Goal: Task Accomplishment & Management: Manage account settings

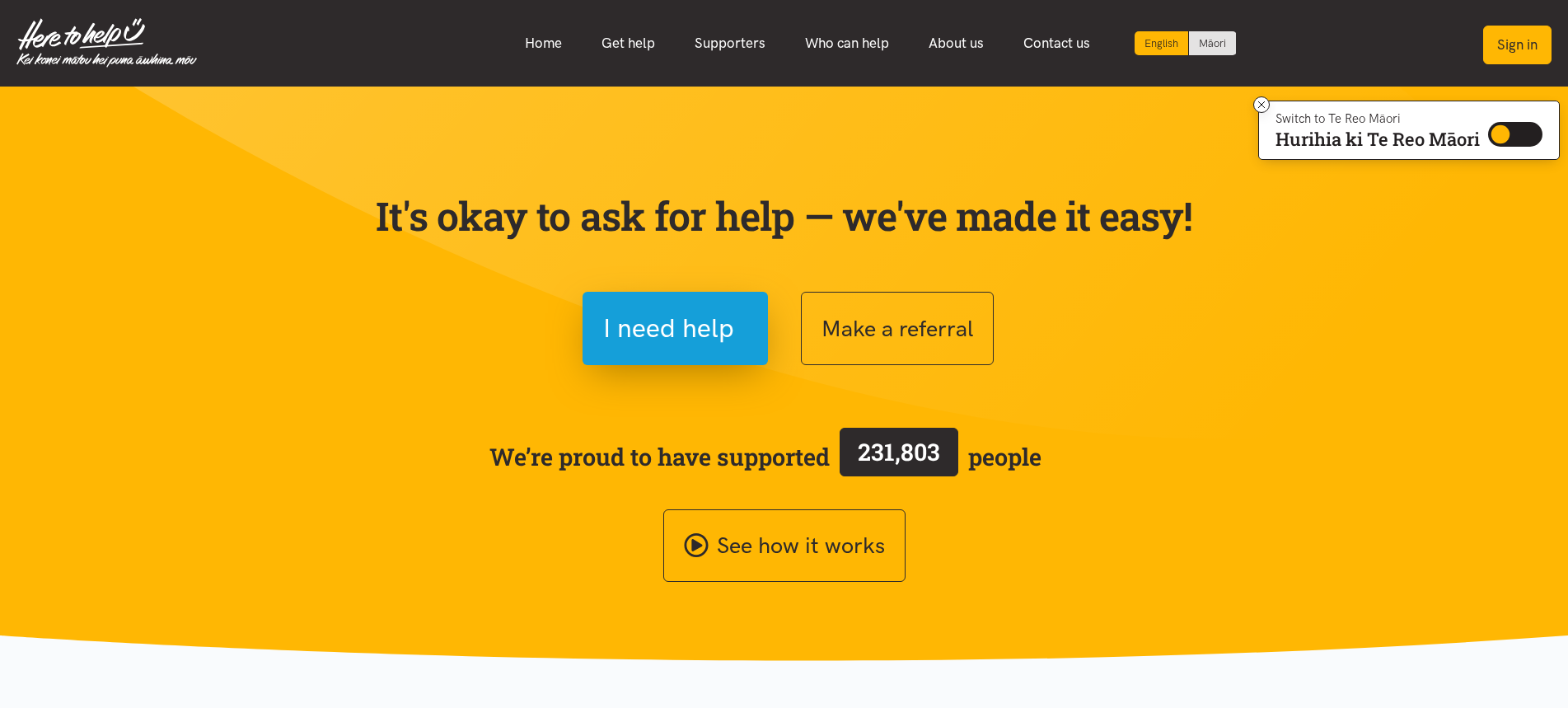
click at [1502, 32] on button "Sign in" at bounding box center [1517, 45] width 68 height 39
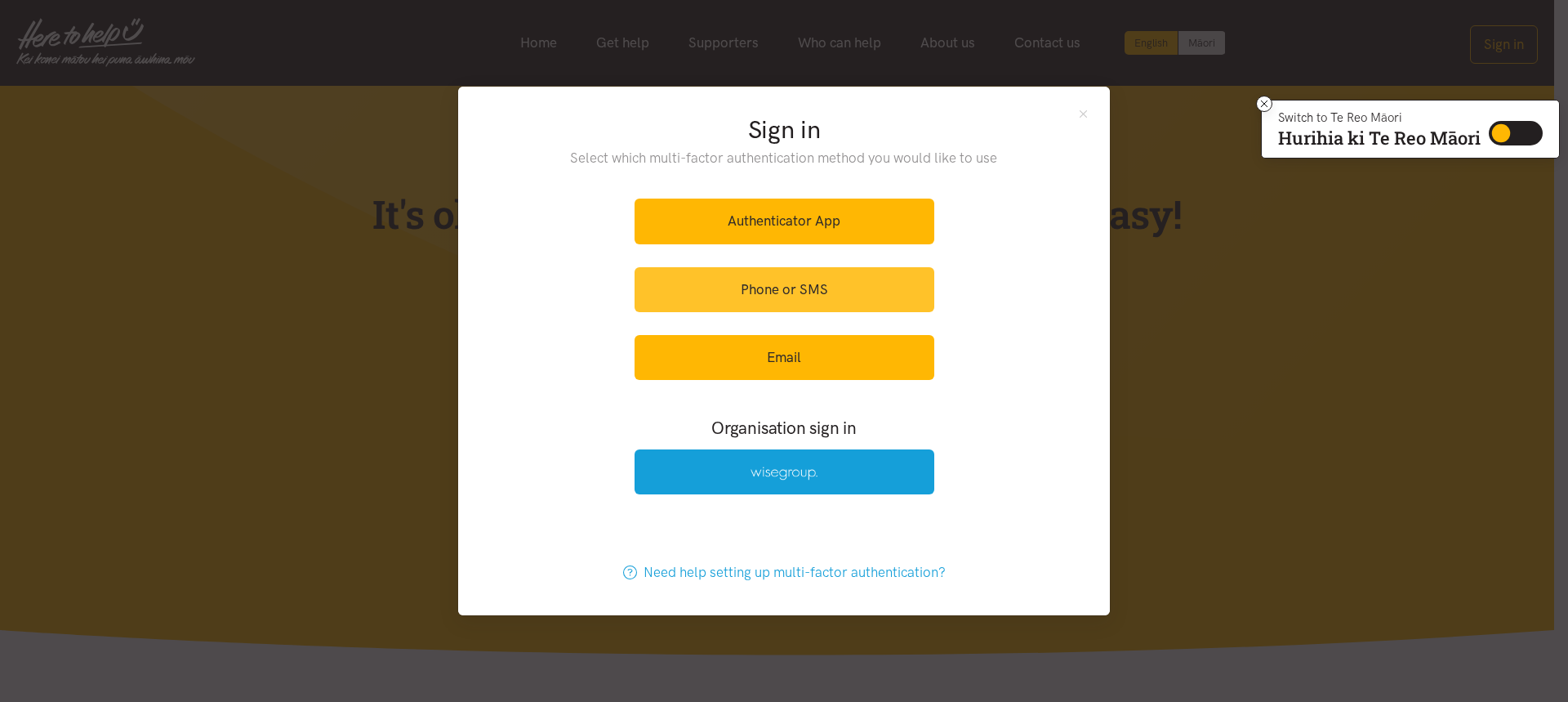
click at [775, 286] on link "Phone or SMS" at bounding box center [784, 290] width 299 height 45
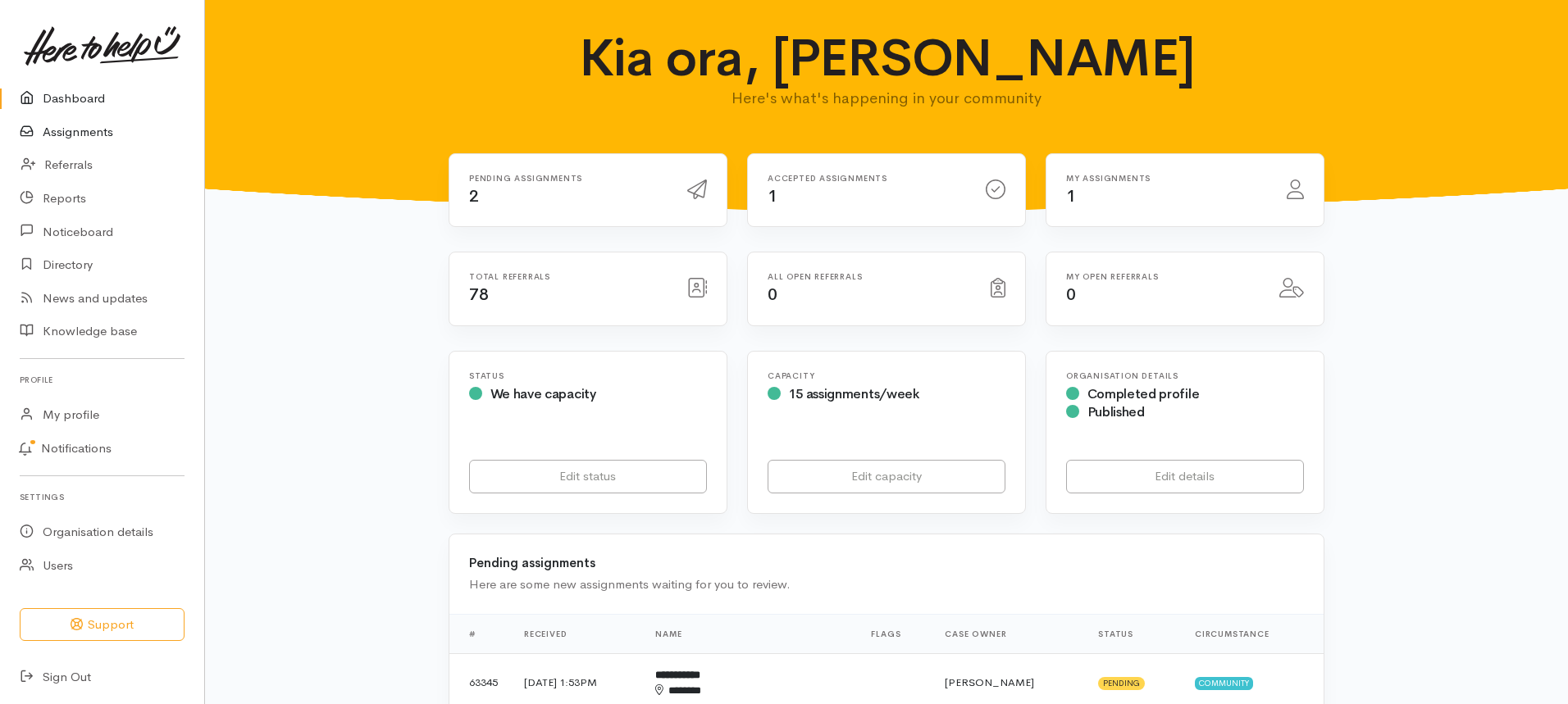
click at [60, 131] on link "Assignments" at bounding box center [102, 132] width 204 height 34
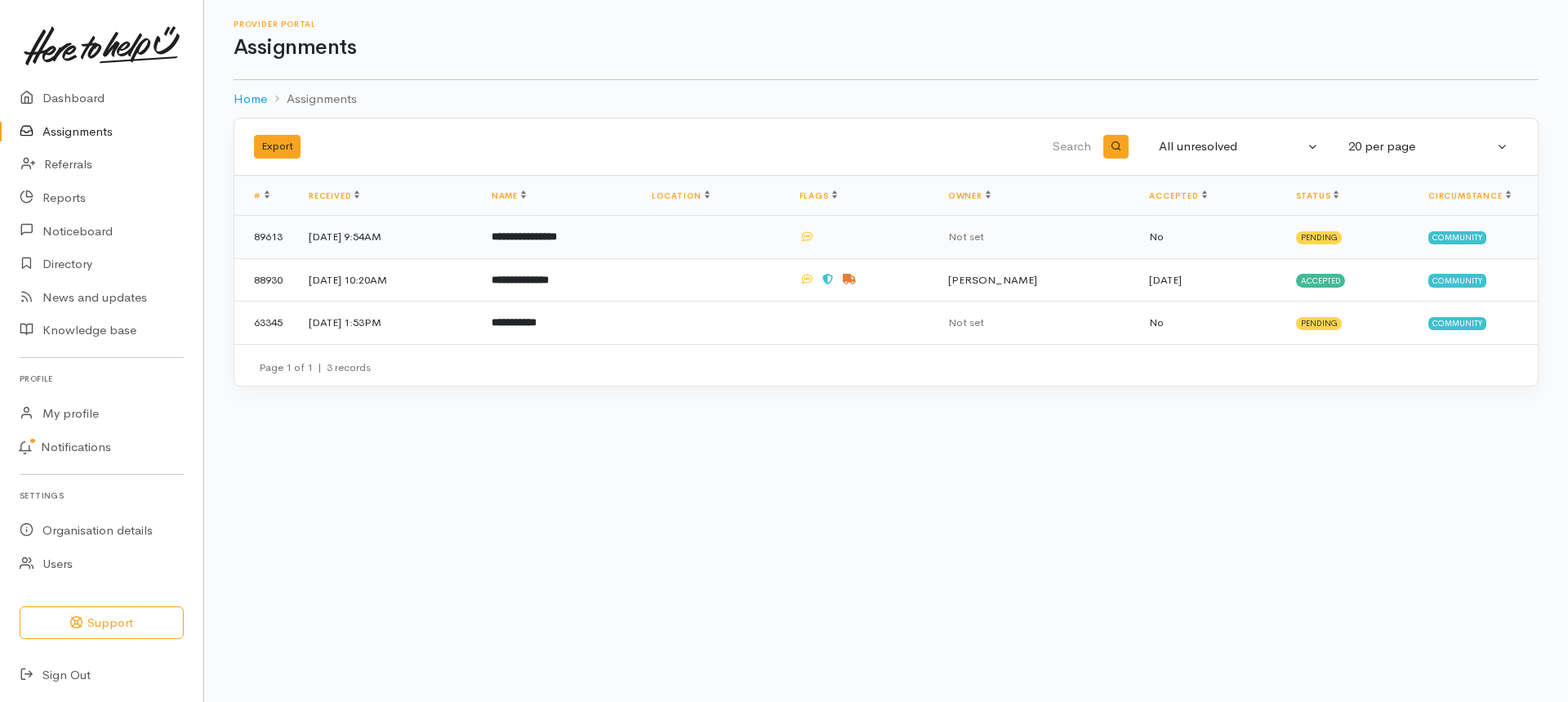
click at [557, 238] on b "**********" at bounding box center [524, 236] width 65 height 11
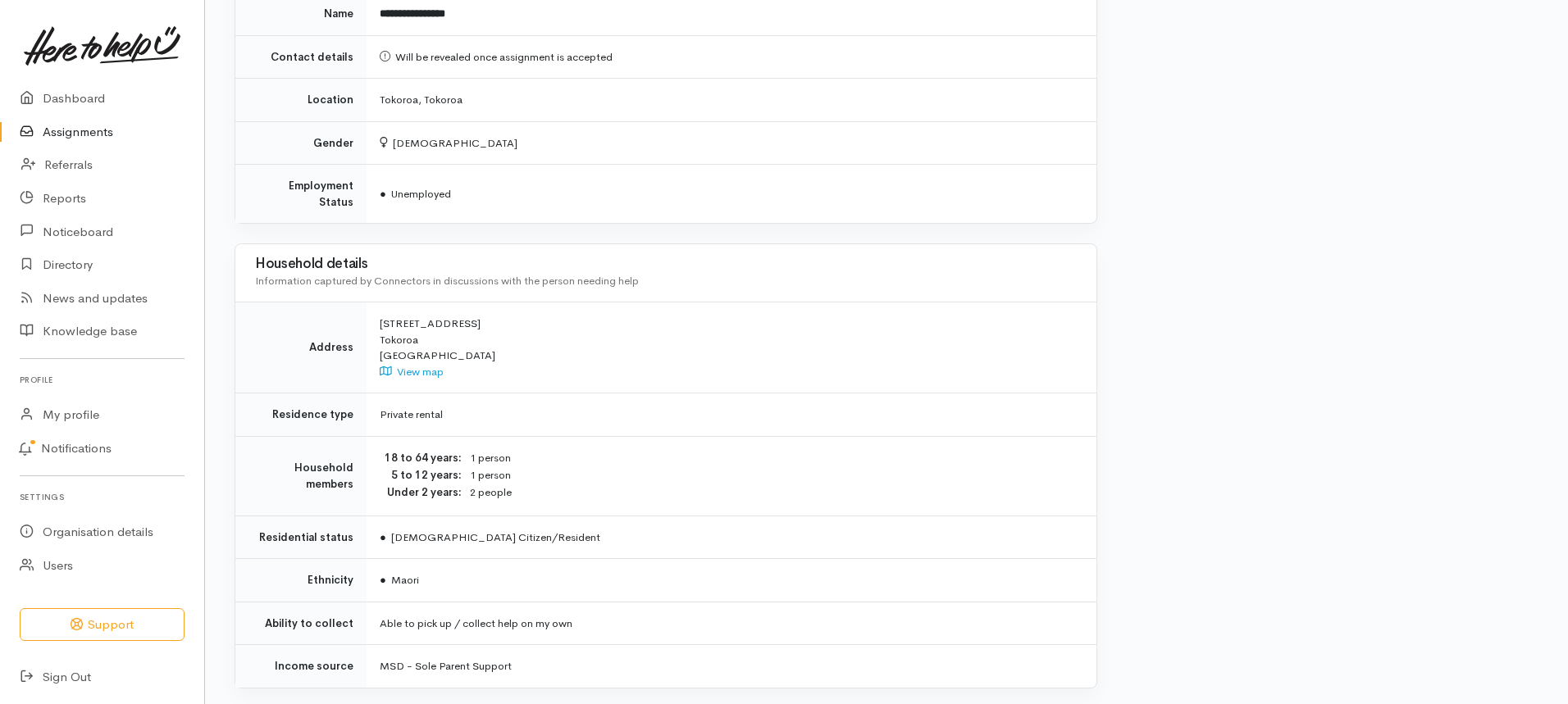
scroll to position [684, 0]
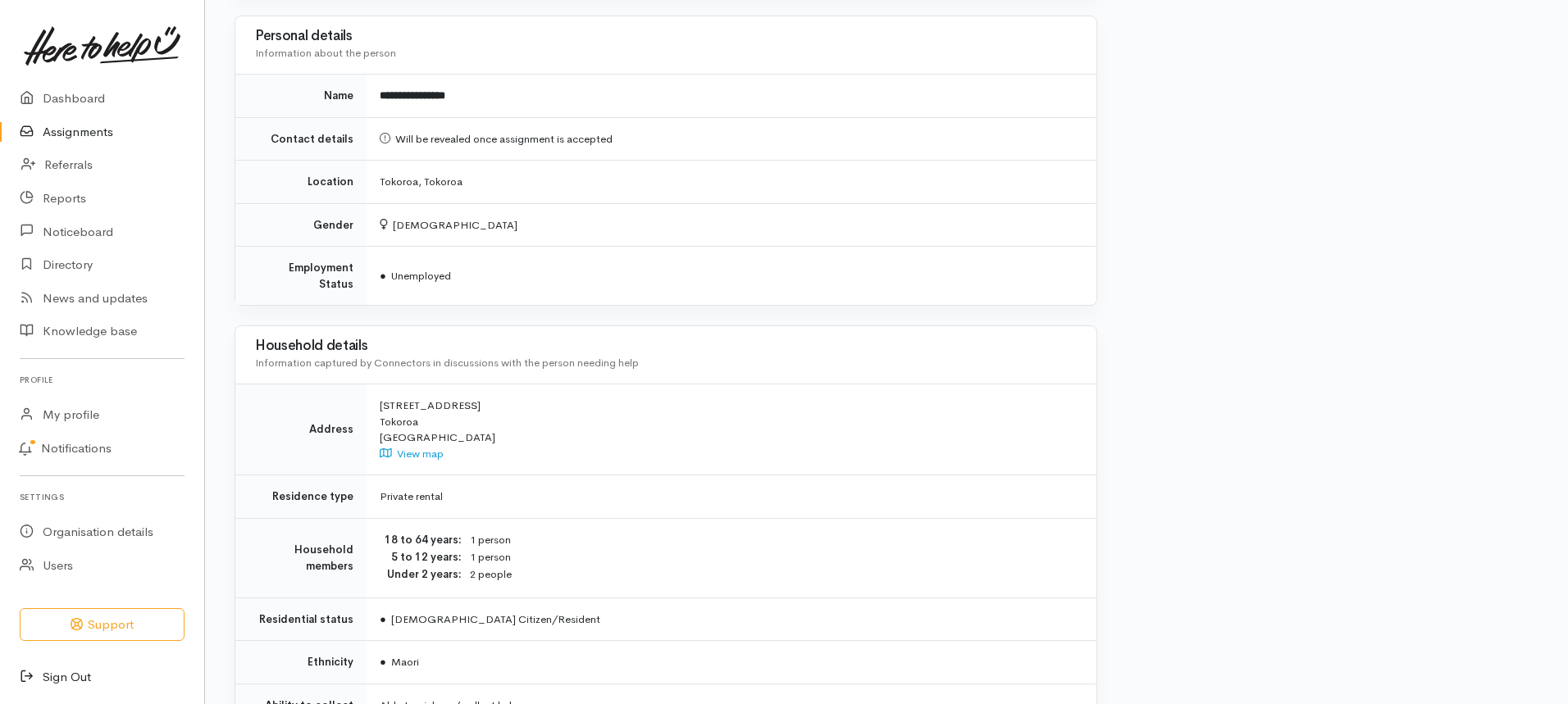
click at [63, 678] on link "Sign Out" at bounding box center [102, 677] width 204 height 34
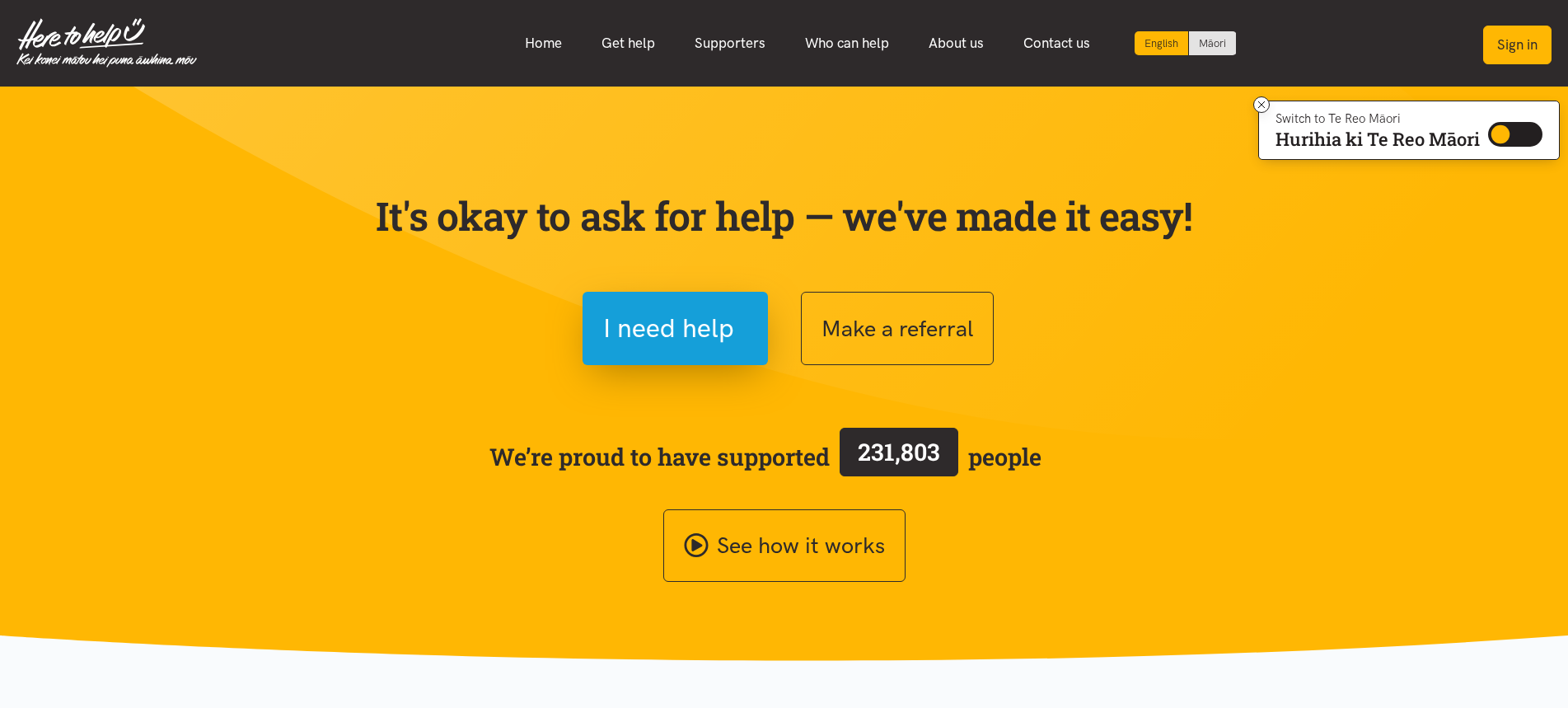
click at [1508, 43] on button "Sign in" at bounding box center [1517, 45] width 68 height 39
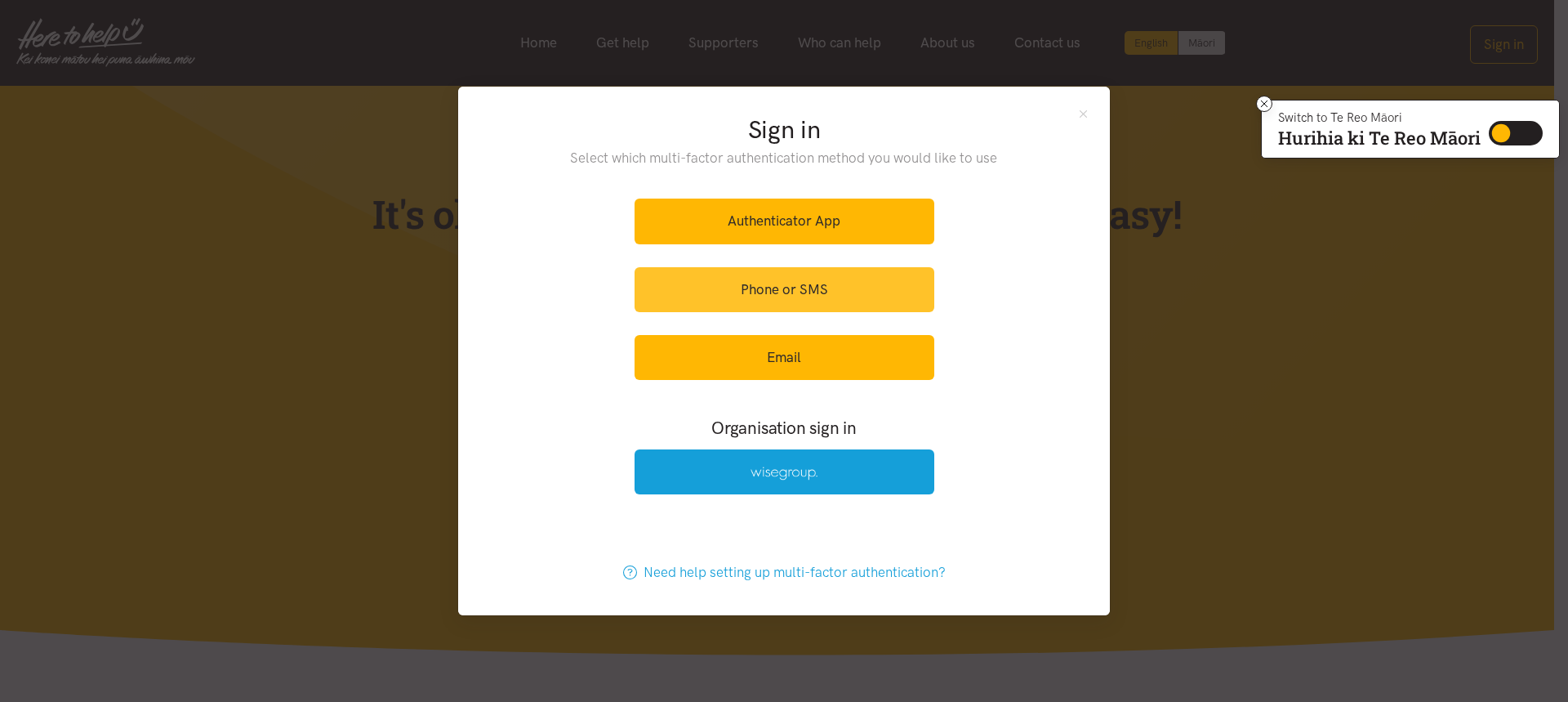
click at [797, 291] on link "Phone or SMS" at bounding box center [784, 290] width 299 height 45
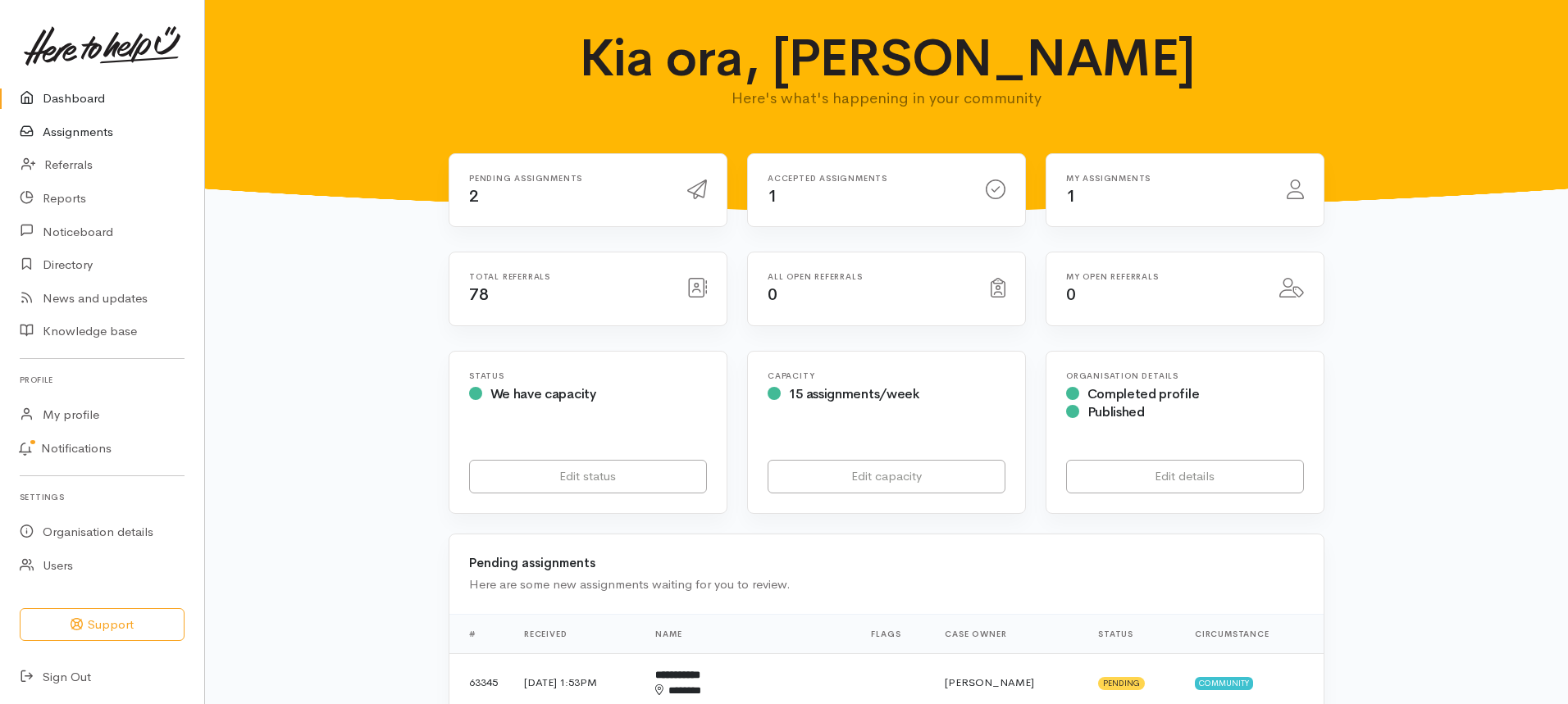
click at [64, 132] on link "Assignments" at bounding box center [102, 132] width 204 height 34
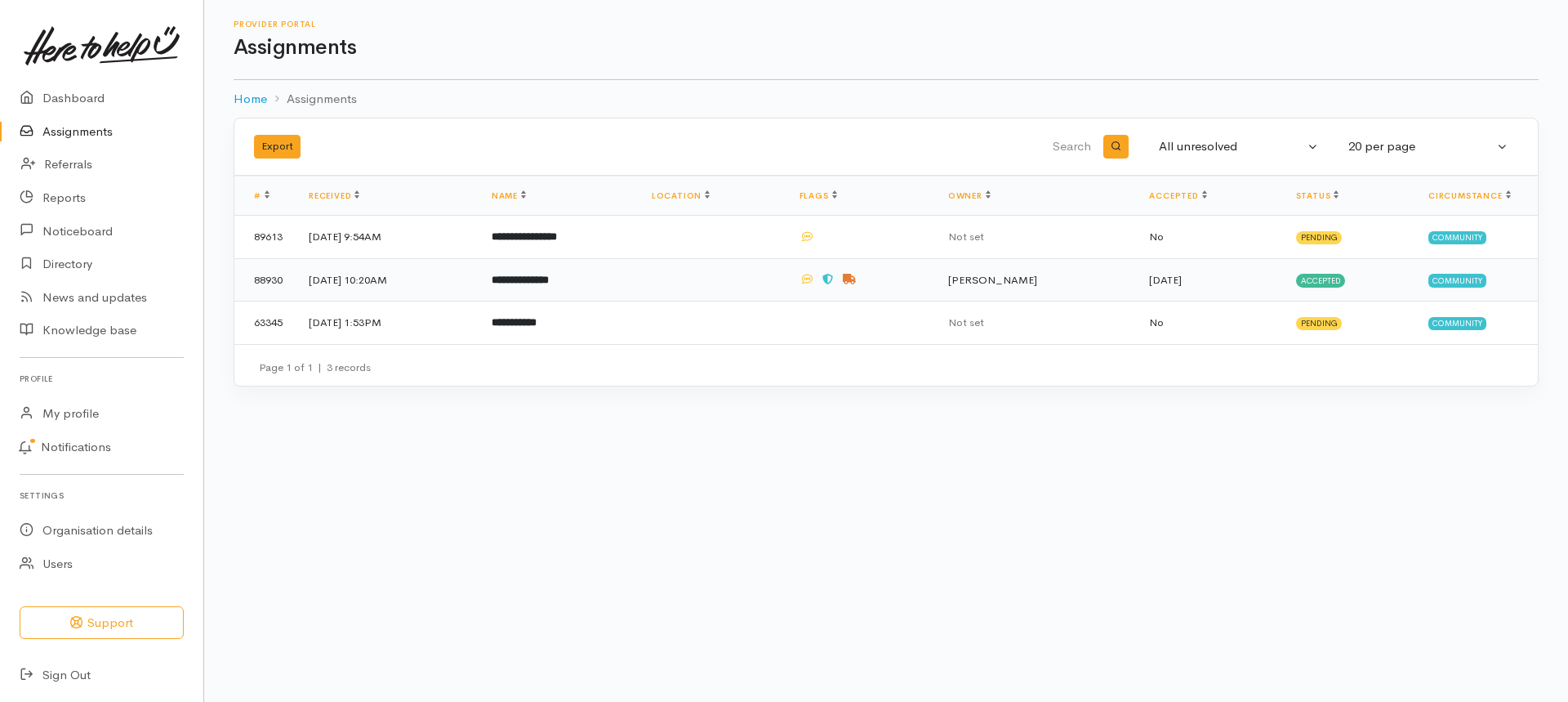
click at [572, 272] on td "**********" at bounding box center [558, 280] width 160 height 43
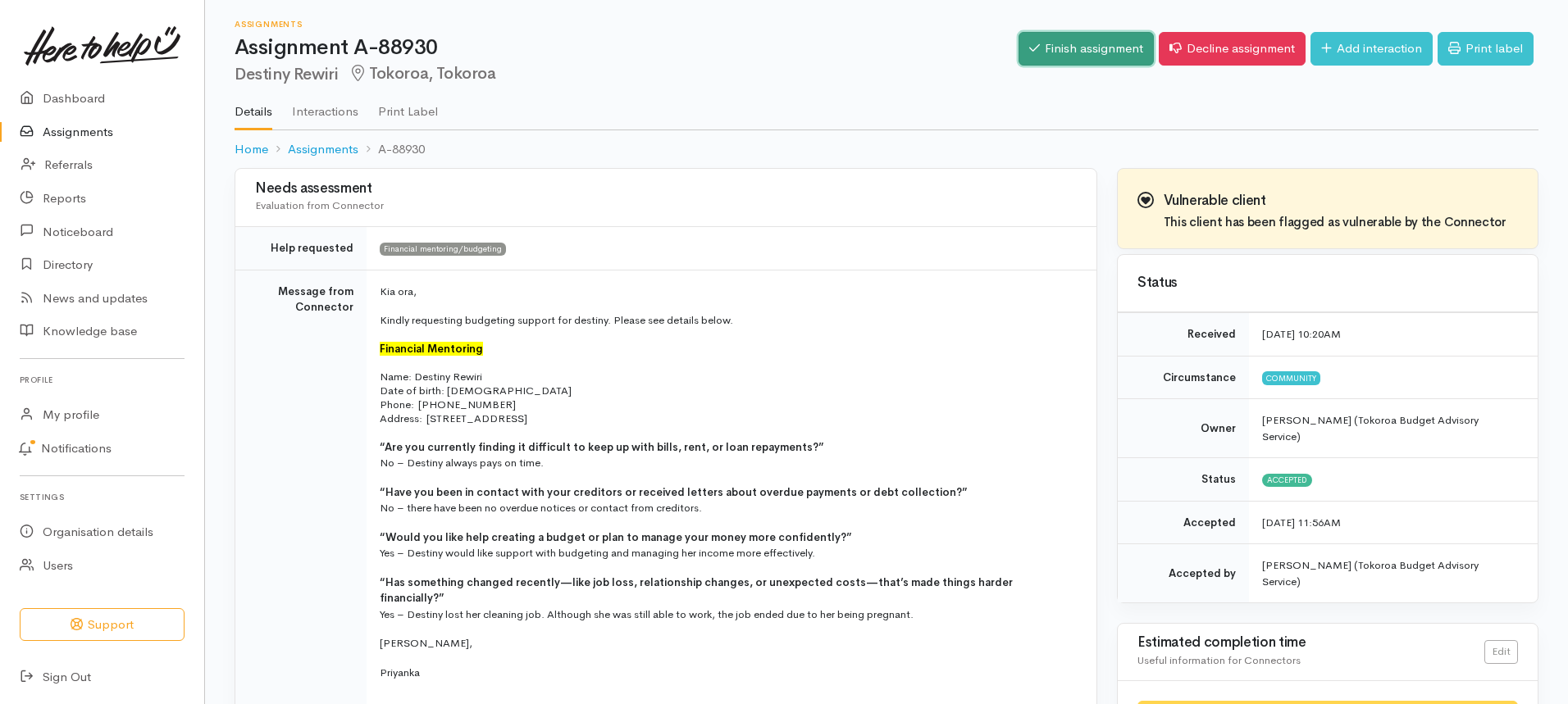
click at [1082, 42] on link "Finish assignment" at bounding box center [1085, 49] width 135 height 34
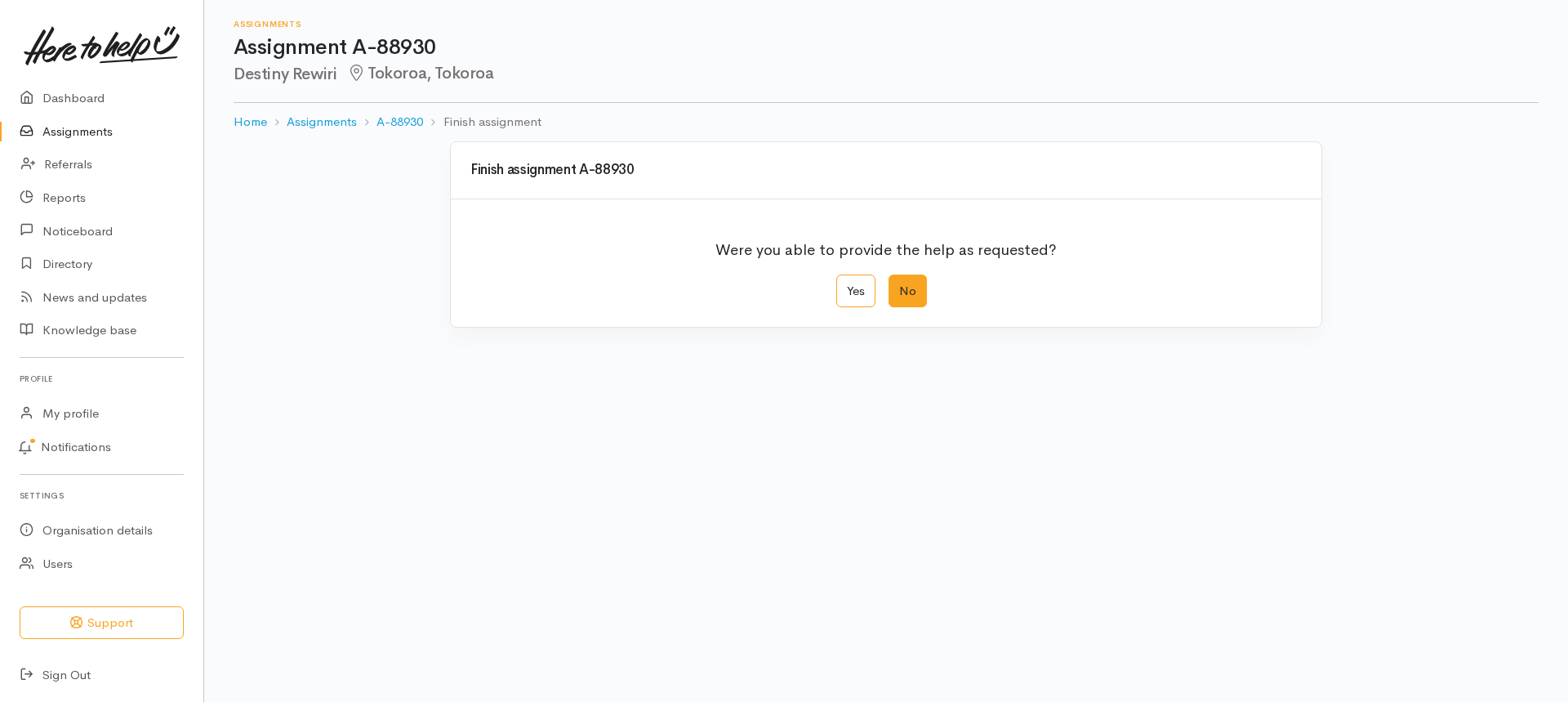
click at [911, 291] on label "No" at bounding box center [908, 291] width 38 height 34
click at [899, 285] on input "No" at bounding box center [894, 280] width 11 height 11
radio input "true"
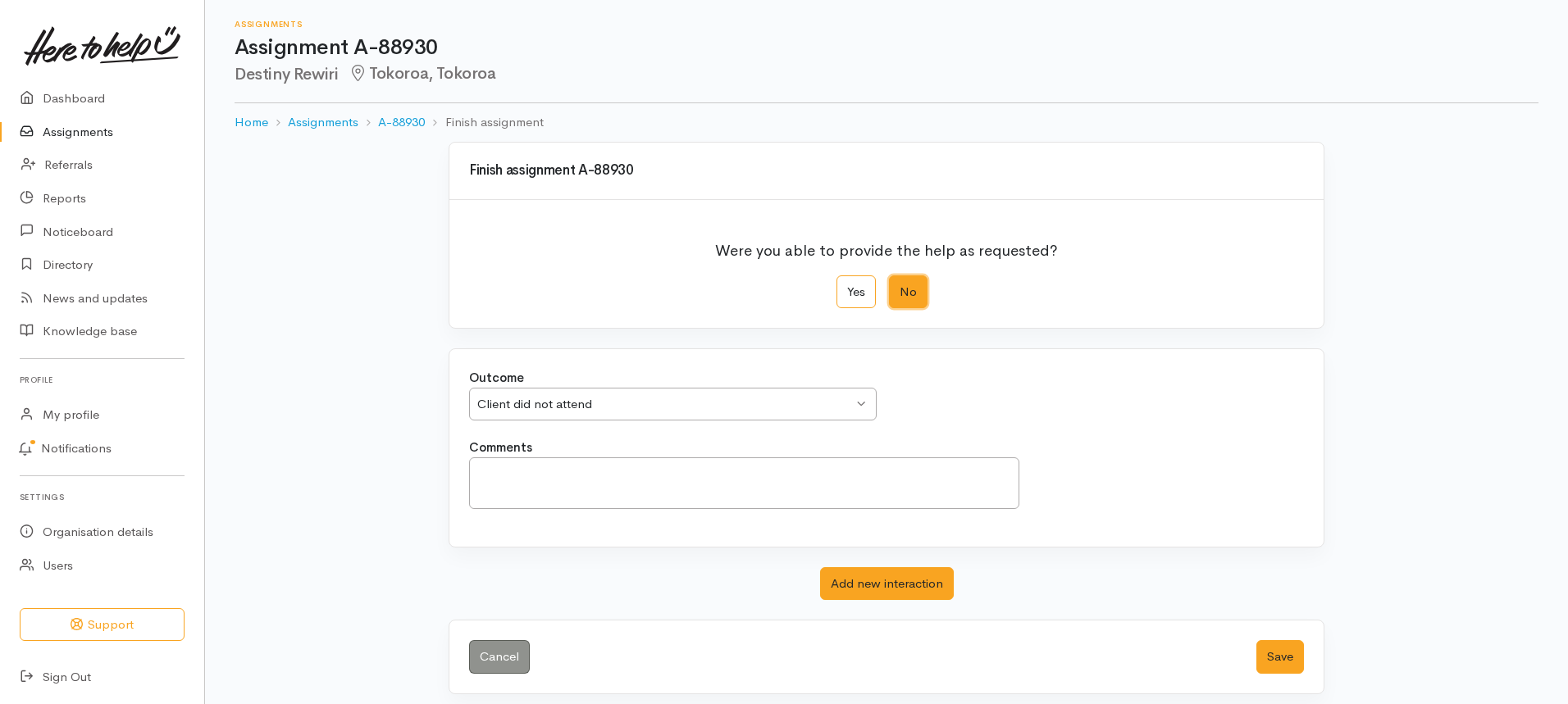
click at [874, 401] on div "Client did not attend Client did not attend" at bounding box center [672, 404] width 407 height 34
click at [552, 476] on textarea "Comments" at bounding box center [744, 483] width 550 height 51
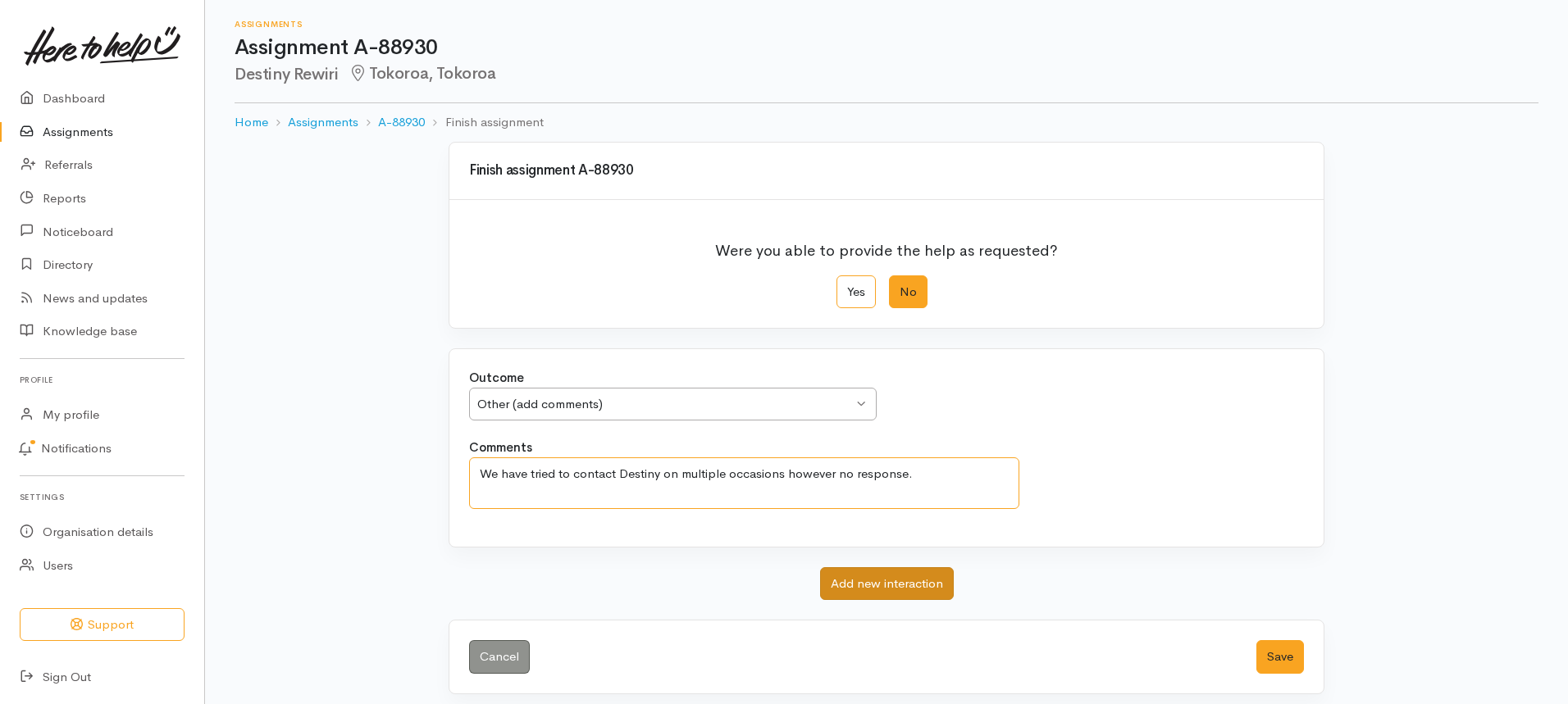
type textarea "We have tried to contact Destiny on multiple occasions however no response."
click at [897, 585] on button "Add new interaction" at bounding box center [887, 584] width 133 height 34
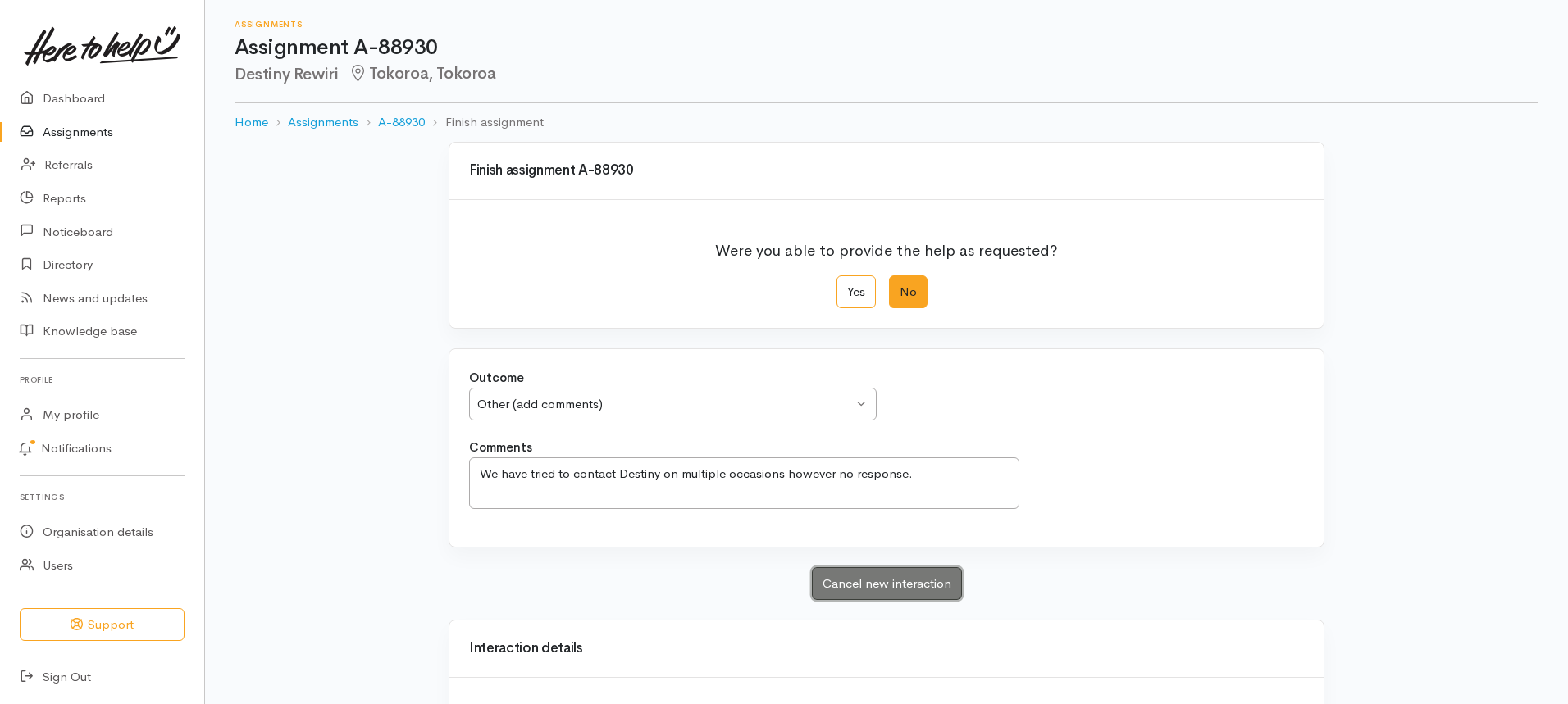
click at [858, 580] on button "Cancel new interaction" at bounding box center [887, 584] width 150 height 34
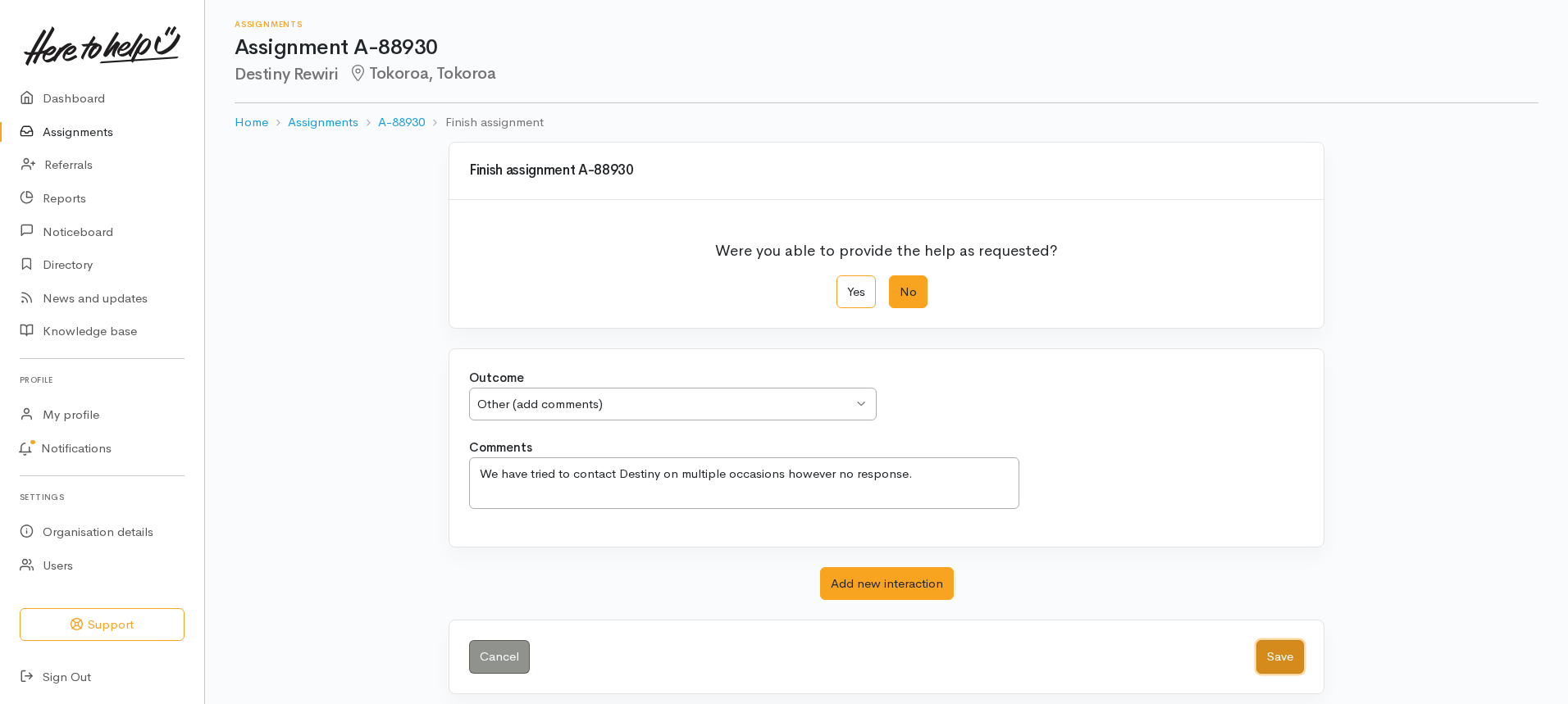
click at [1294, 653] on button "Save" at bounding box center [1280, 656] width 48 height 34
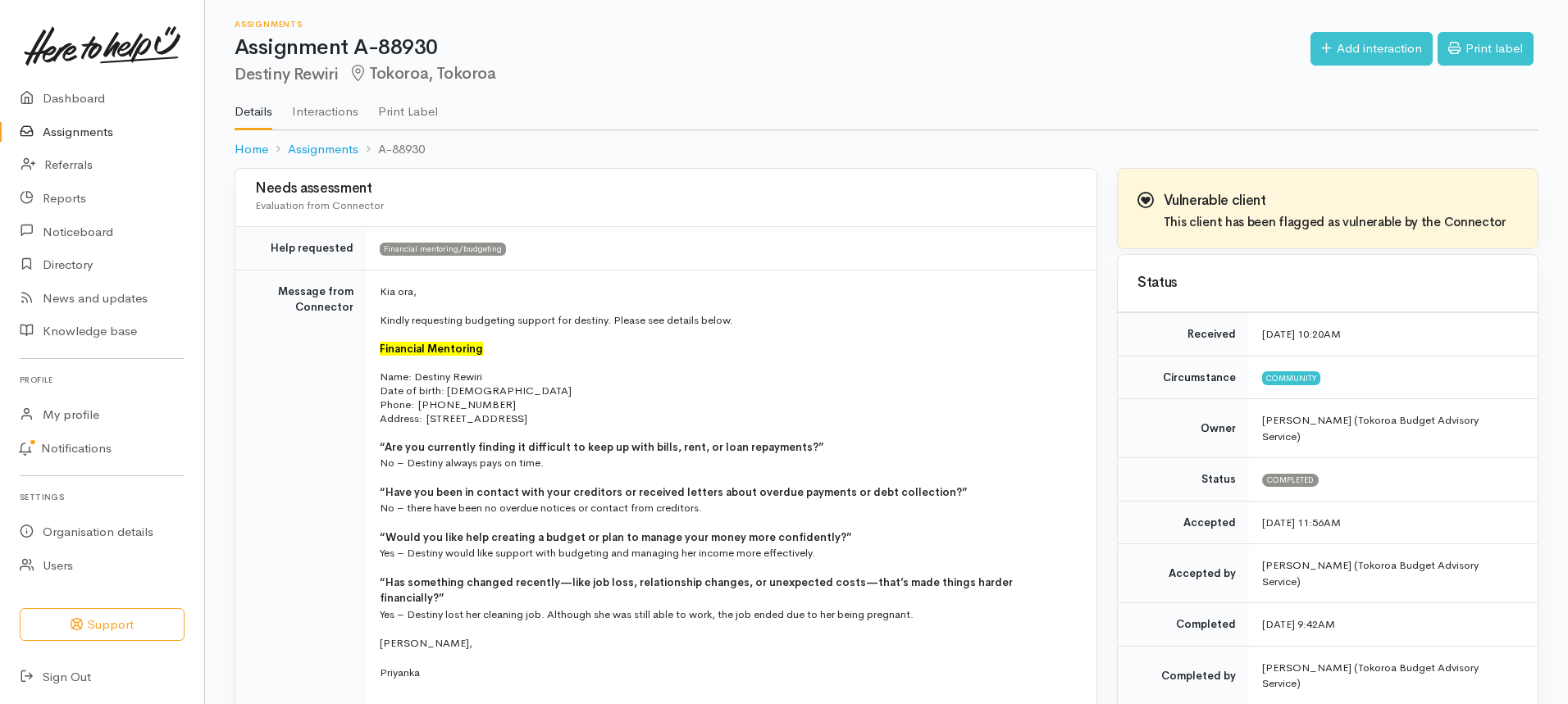
click at [94, 131] on link "Assignments" at bounding box center [102, 132] width 204 height 34
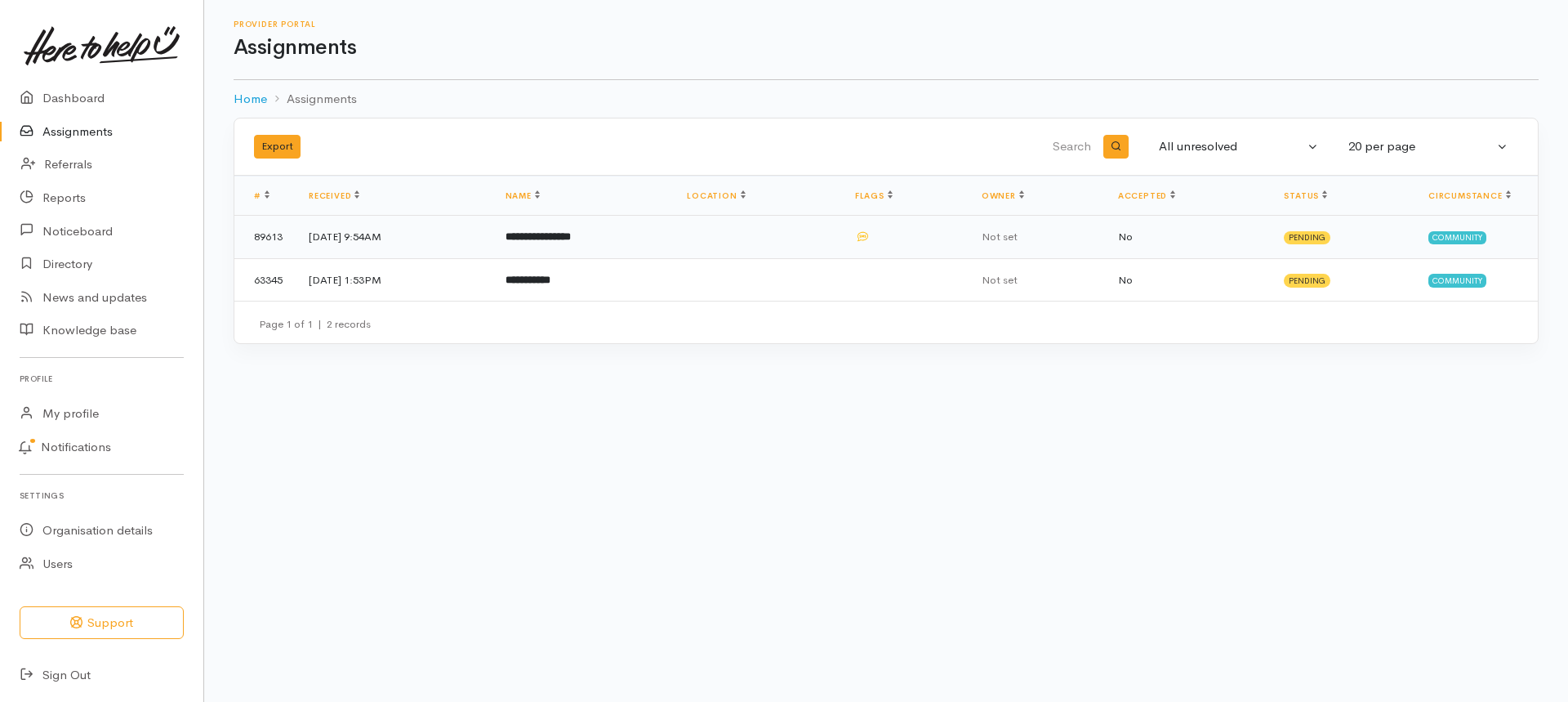
click at [571, 236] on b "**********" at bounding box center [538, 236] width 65 height 11
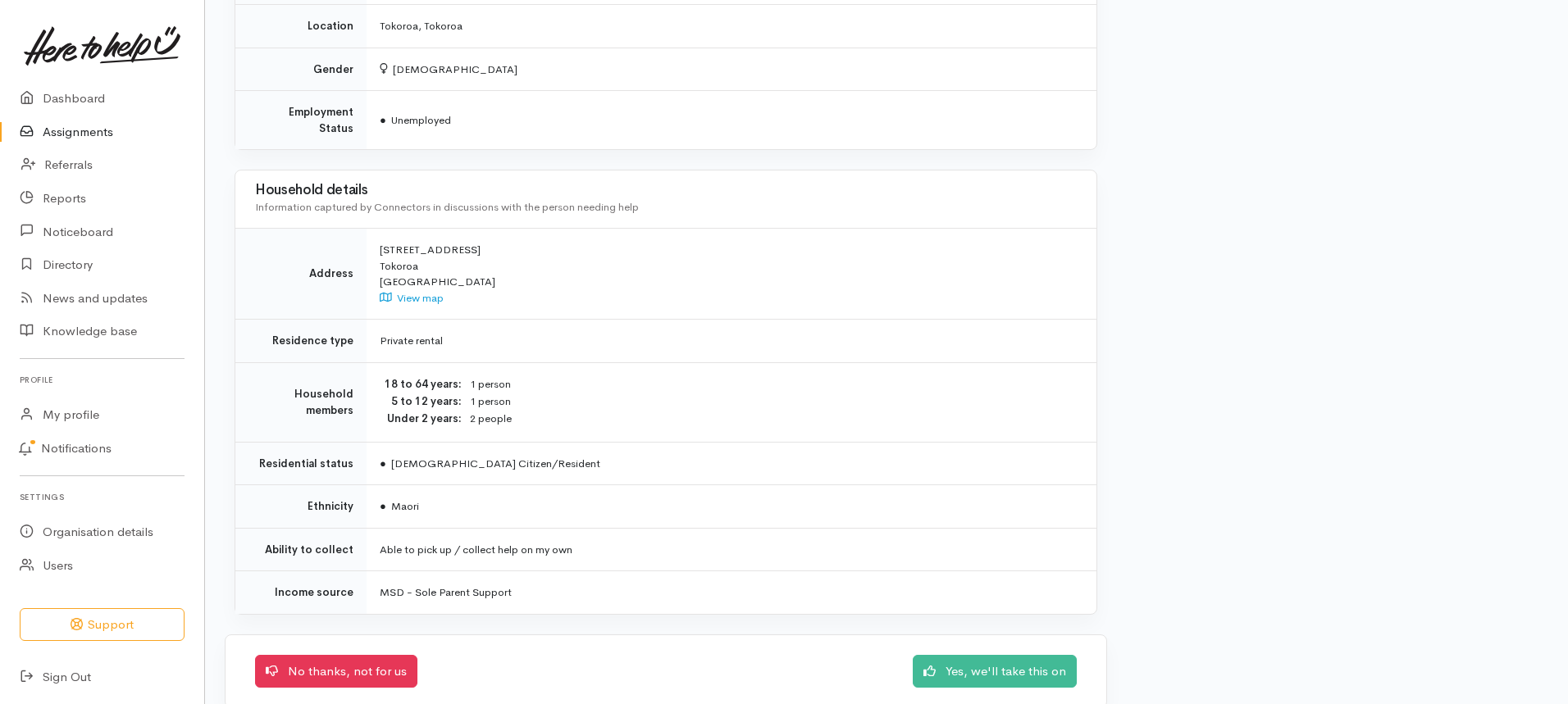
scroll to position [847, 0]
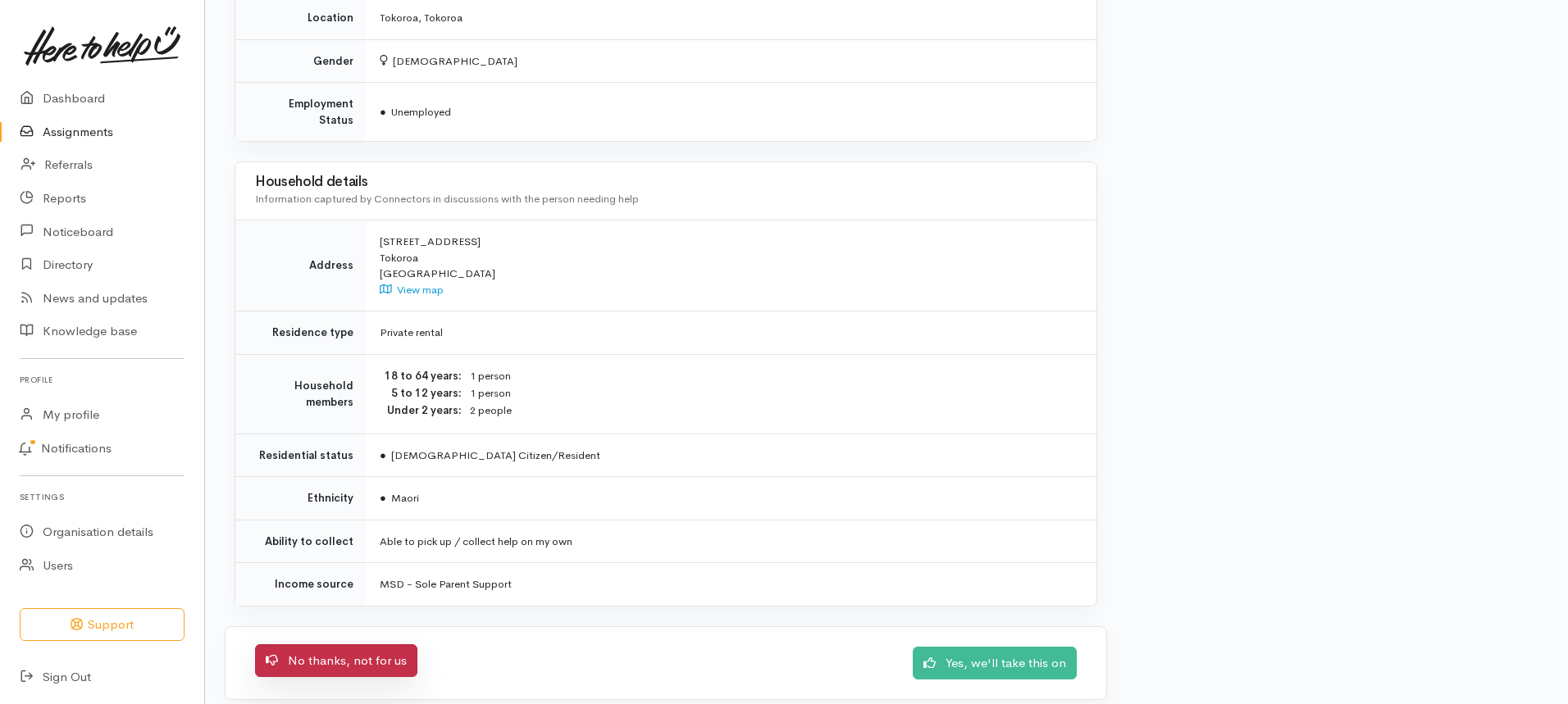
click at [328, 644] on link "No thanks, not for us" at bounding box center [336, 661] width 163 height 34
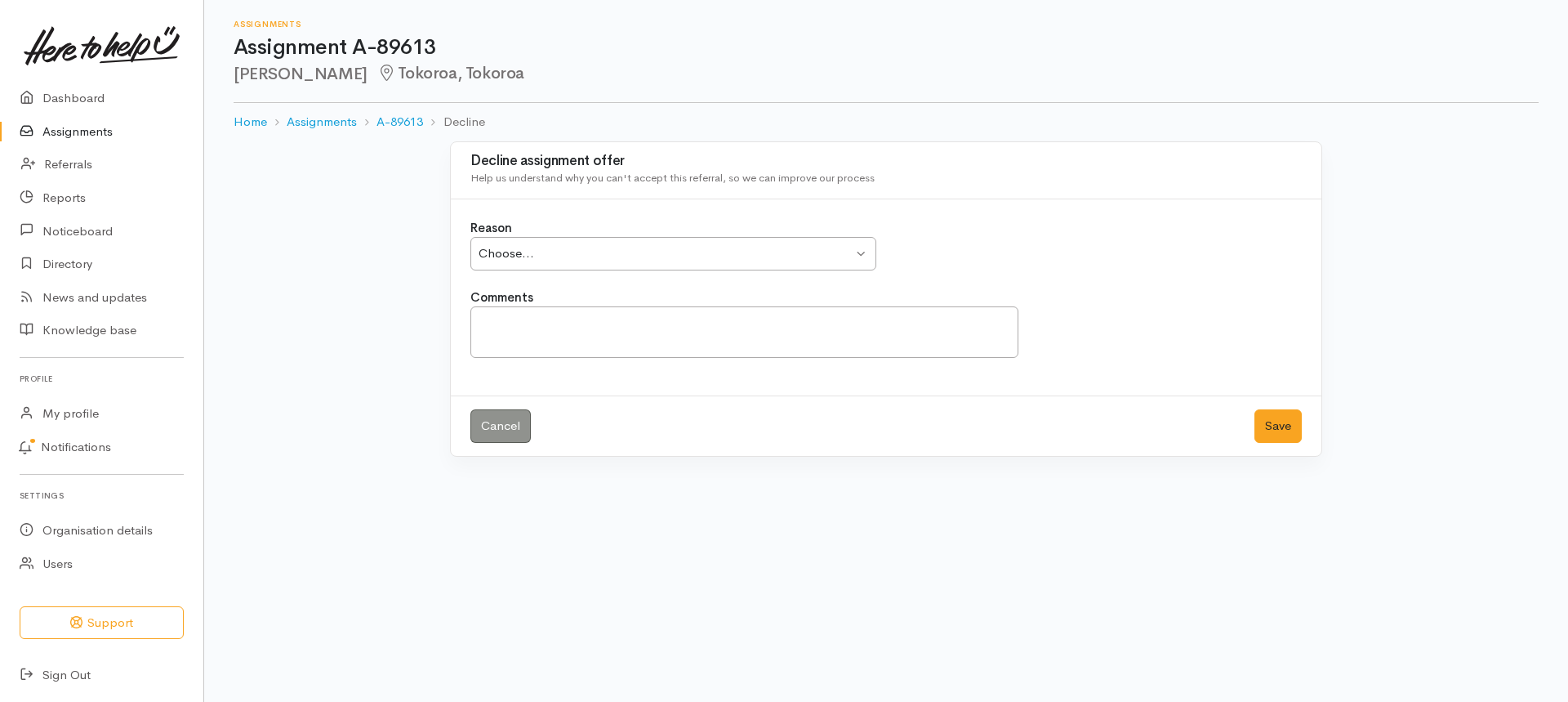
click at [861, 252] on div "Choose... Choose..." at bounding box center [673, 254] width 406 height 34
click at [536, 328] on textarea "Comments" at bounding box center [745, 332] width 548 height 51
type textarea "C"
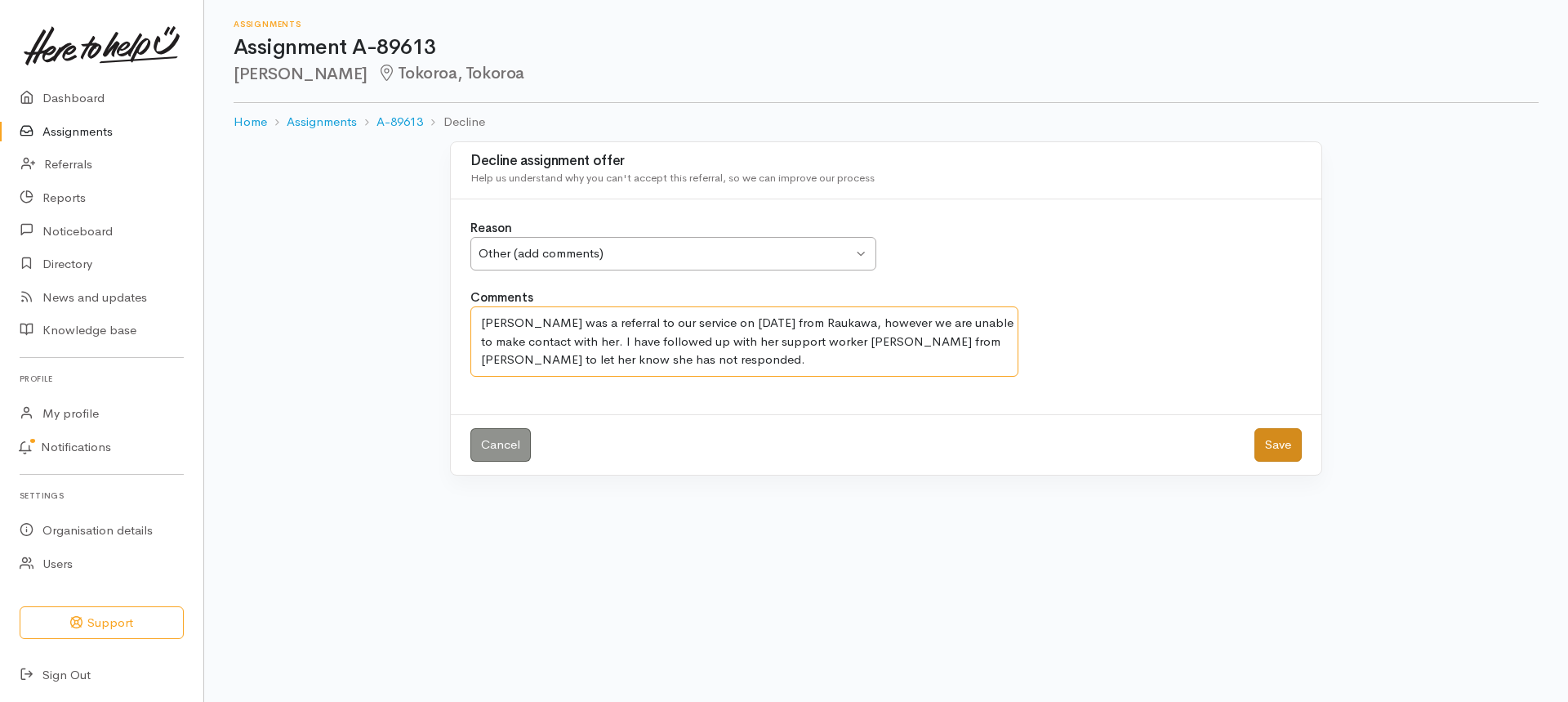
type textarea "Rhiannon was a referral to our service on 29/09/25 from Raukawa, however we are…"
click at [1280, 440] on button "Save" at bounding box center [1278, 444] width 48 height 34
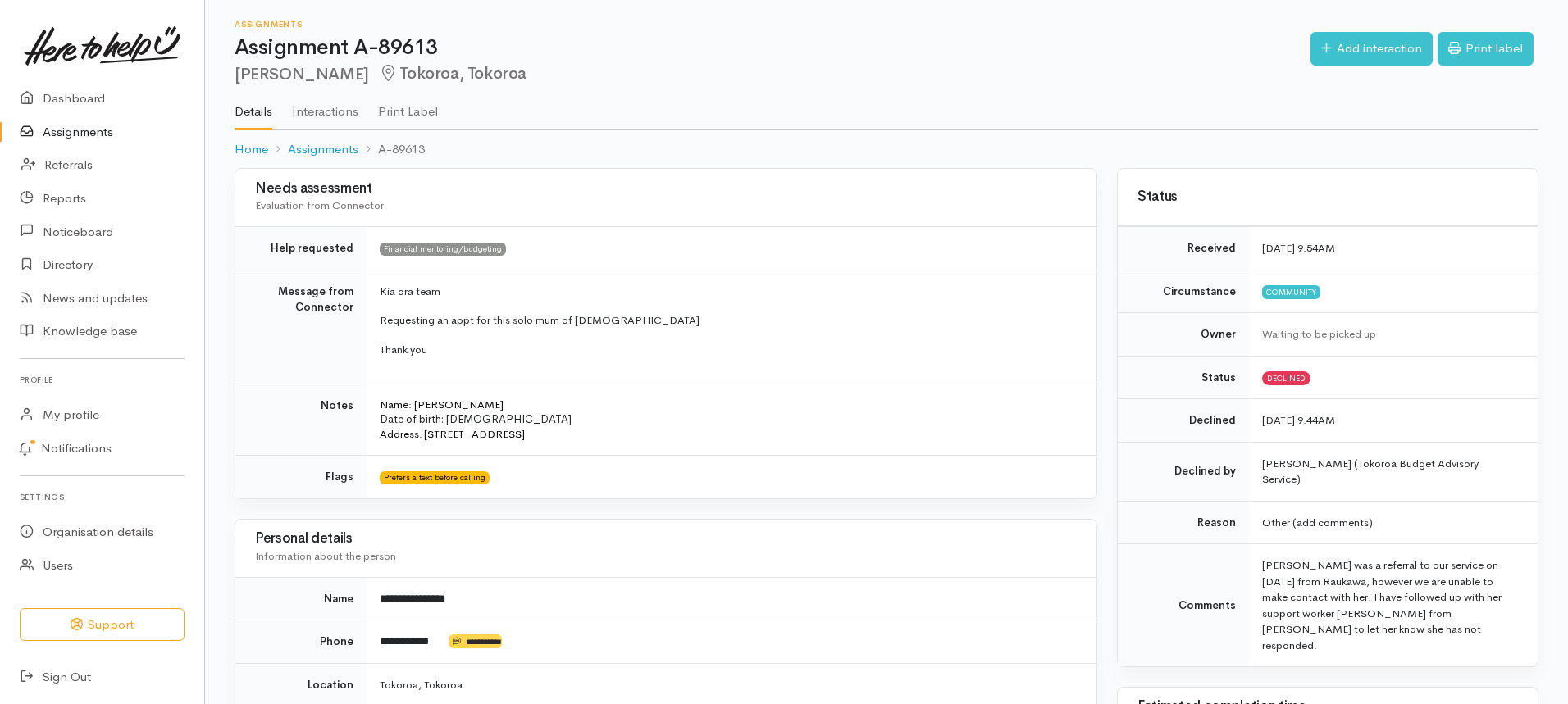
click at [69, 129] on link "Assignments" at bounding box center [102, 132] width 204 height 34
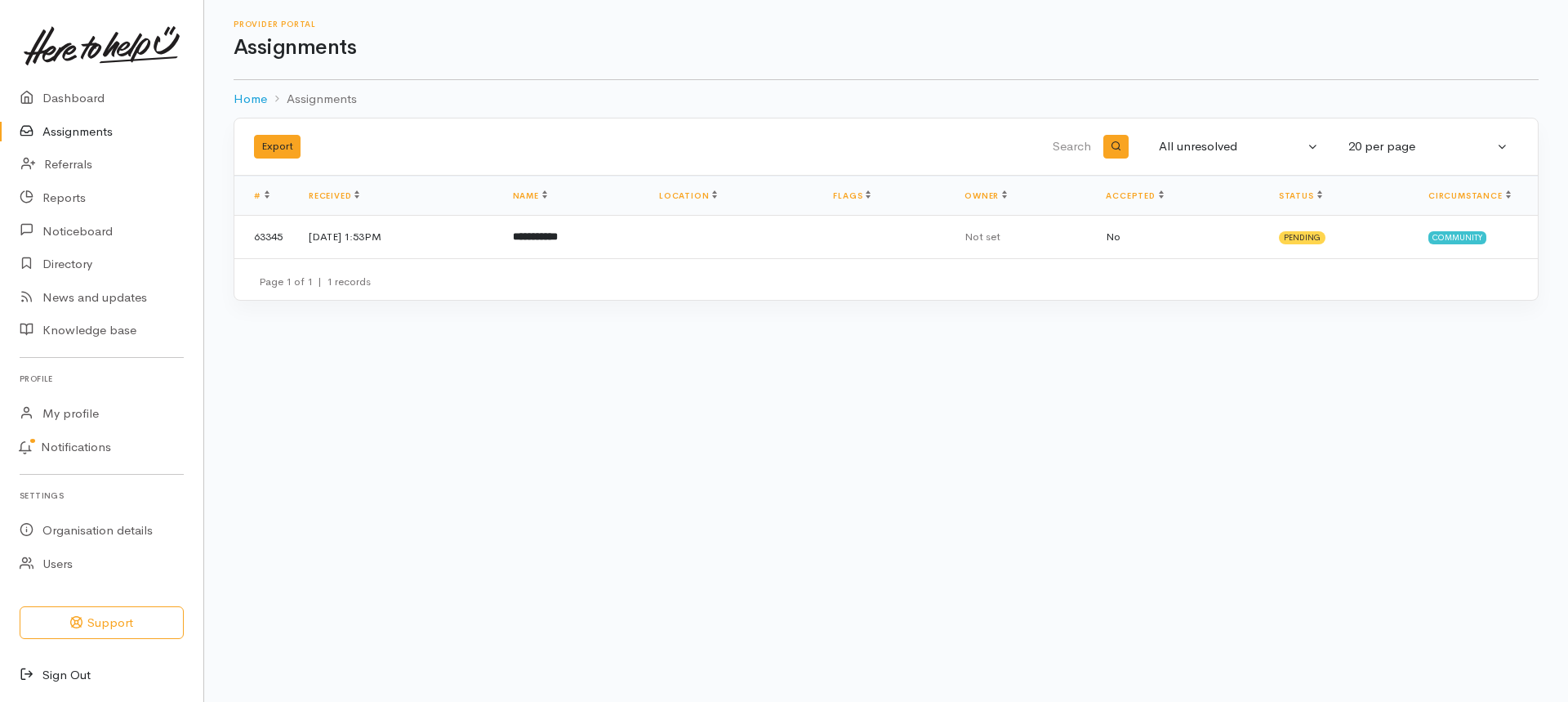
click at [49, 676] on link "Sign Out" at bounding box center [102, 675] width 203 height 34
